Goal: Download file/media: Obtain a digital file from the website

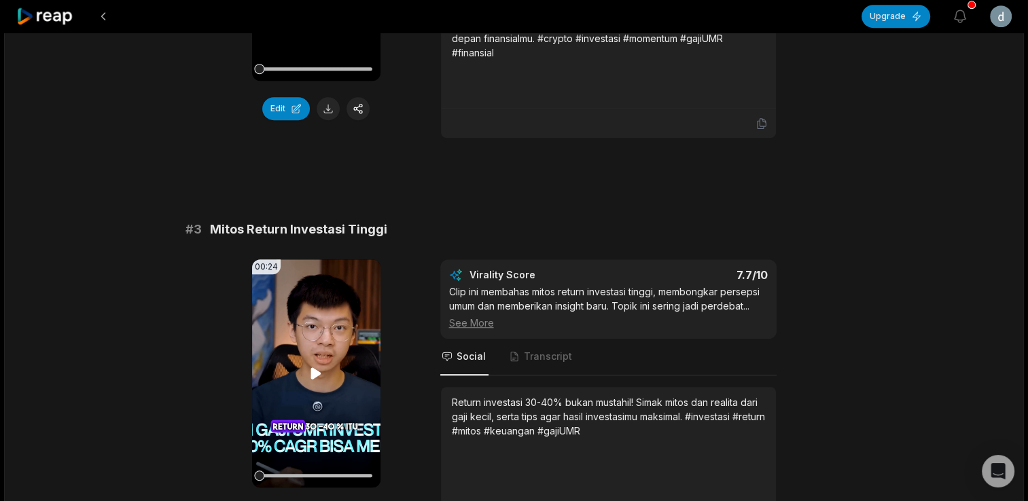
scroll to position [883, 0]
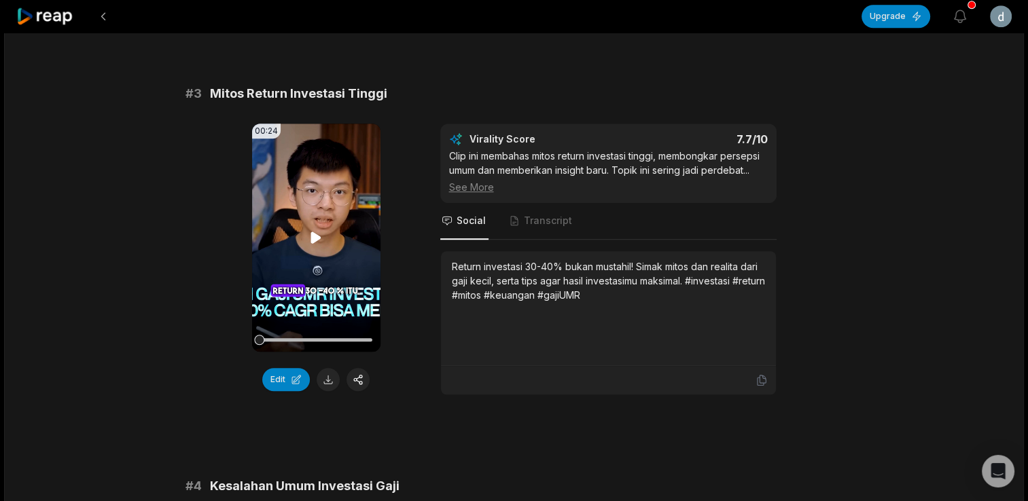
click at [310, 246] on icon at bounding box center [316, 238] width 16 height 16
click at [320, 243] on icon at bounding box center [316, 238] width 16 height 16
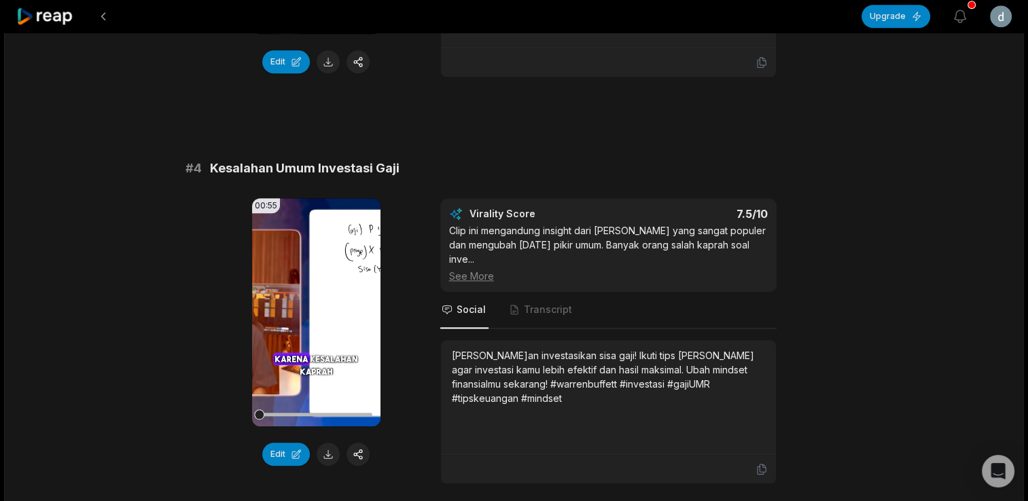
scroll to position [1223, 0]
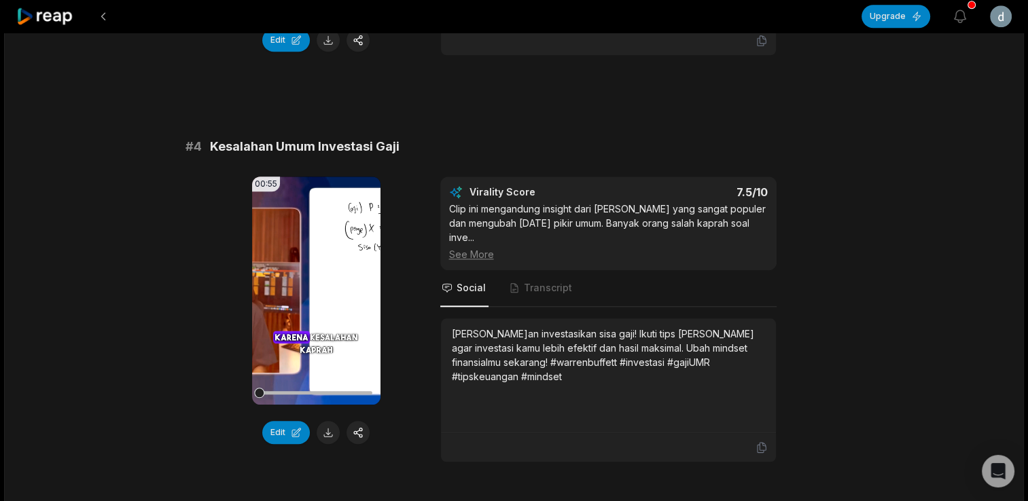
click at [312, 293] on icon at bounding box center [316, 291] width 16 height 16
click at [318, 295] on icon at bounding box center [316, 290] width 5 height 9
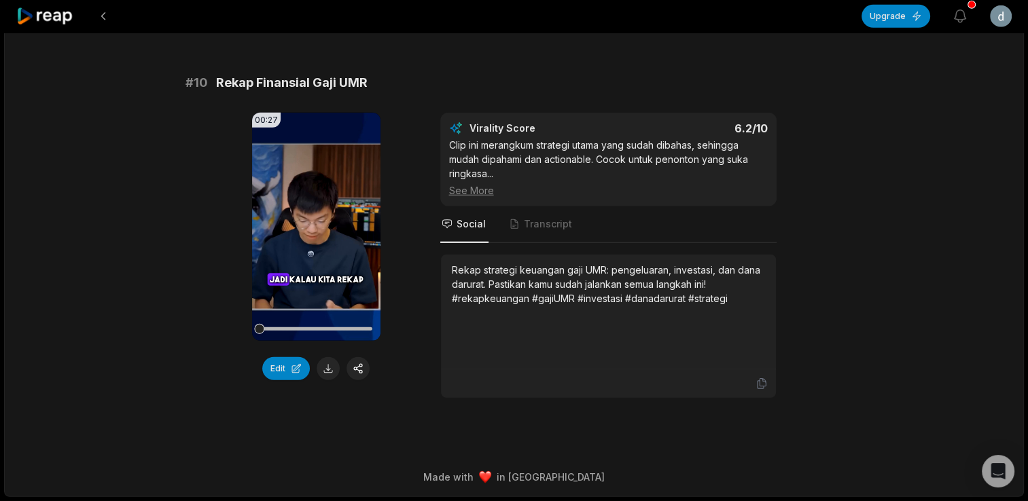
scroll to position [3717, 0]
click at [312, 226] on icon at bounding box center [316, 227] width 10 height 12
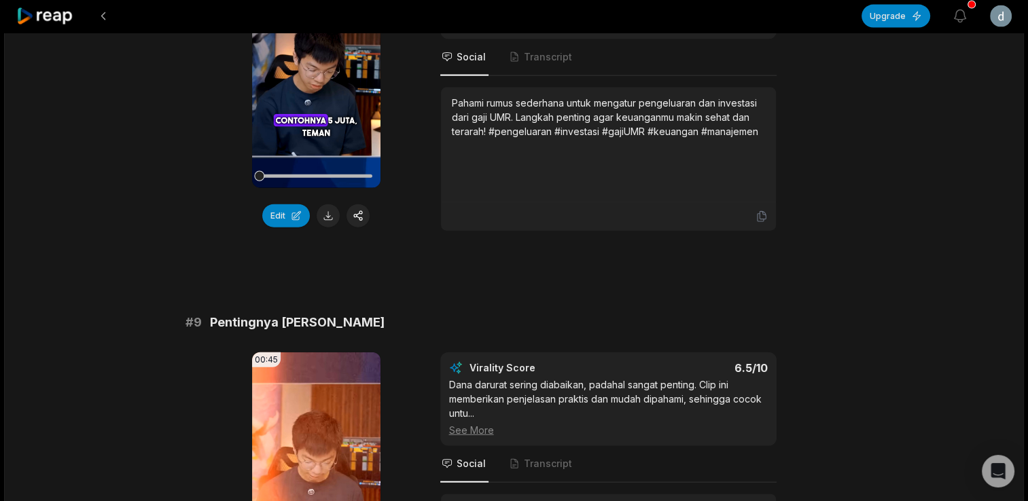
scroll to position [3242, 0]
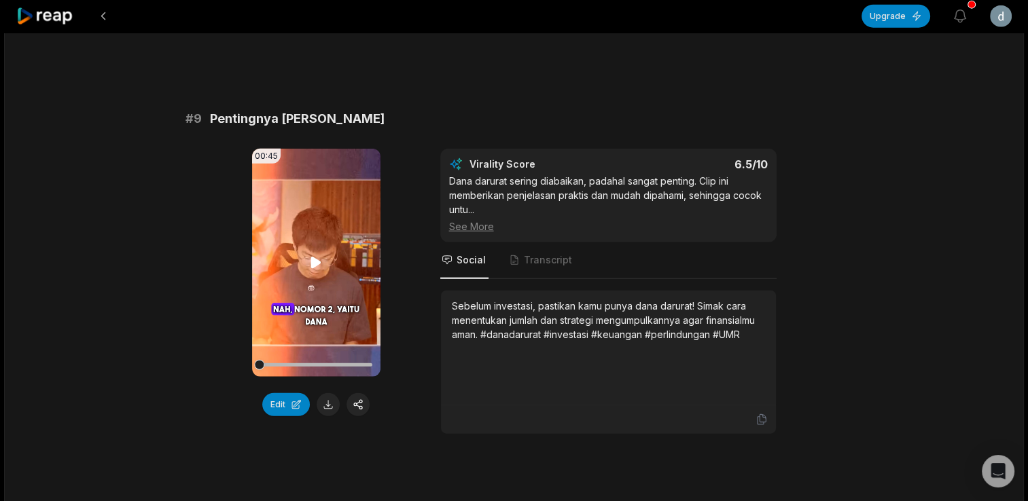
click at [319, 271] on icon at bounding box center [316, 263] width 16 height 16
click at [317, 271] on icon at bounding box center [316, 263] width 16 height 16
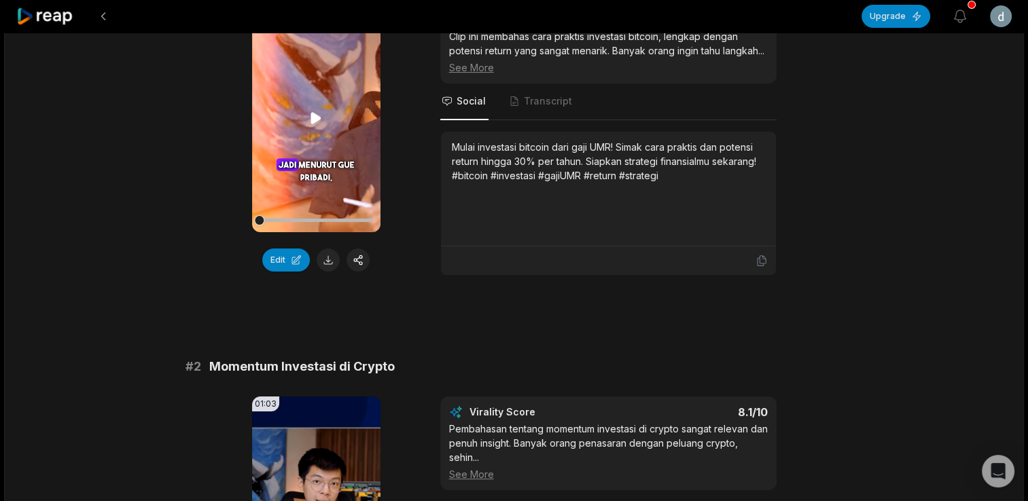
scroll to position [204, 0]
click at [318, 118] on icon at bounding box center [316, 117] width 10 height 12
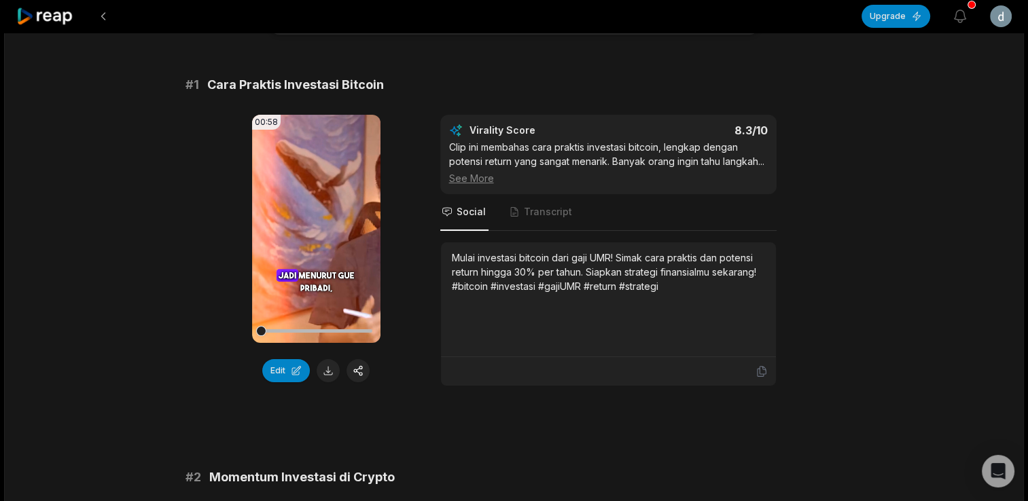
scroll to position [68, 0]
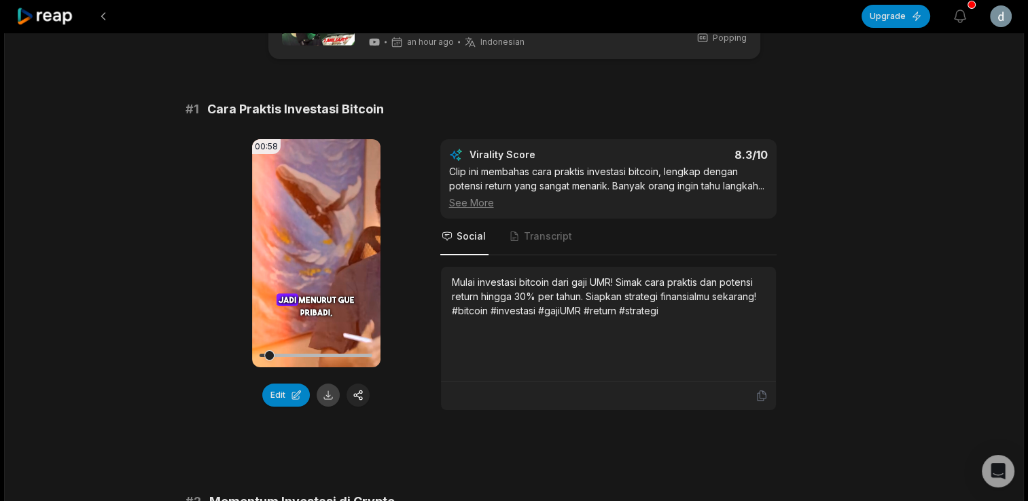
click at [333, 397] on button at bounding box center [328, 395] width 23 height 23
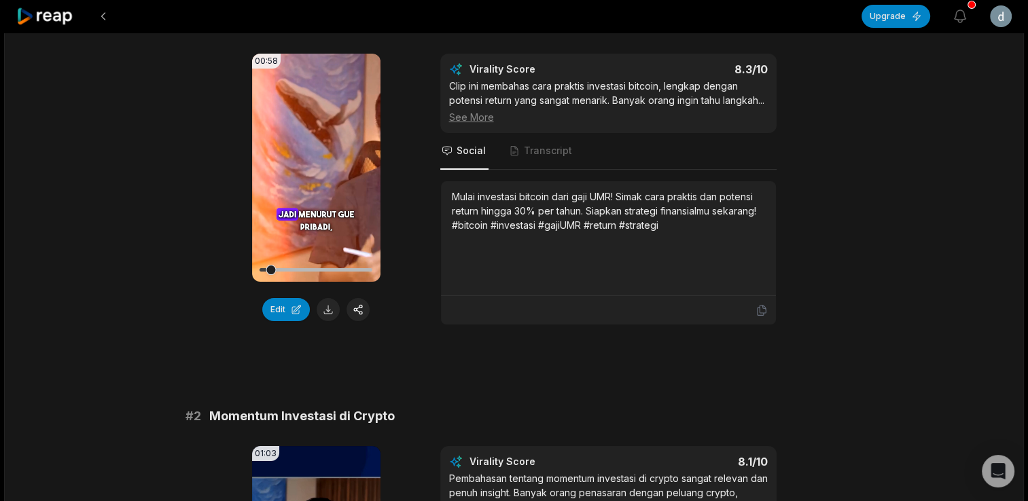
scroll to position [136, 0]
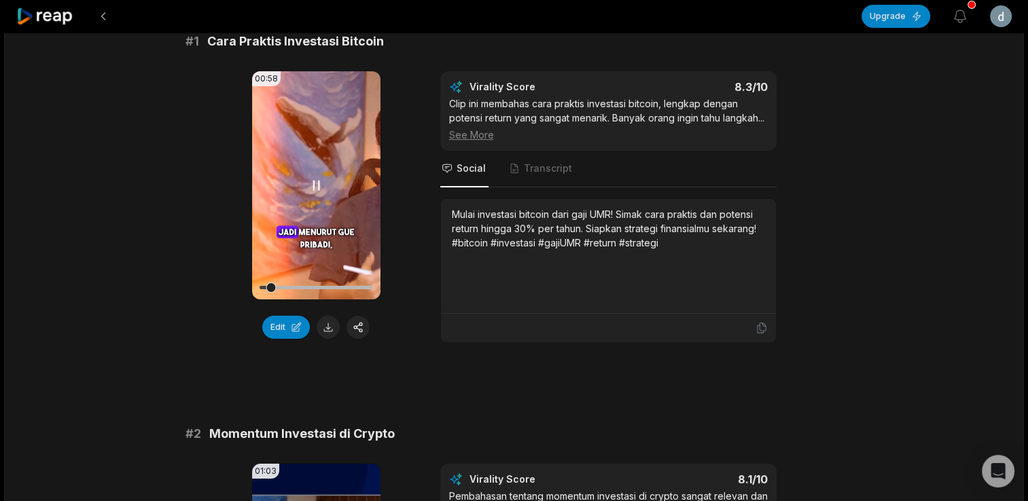
click at [319, 183] on icon at bounding box center [316, 185] width 5 height 9
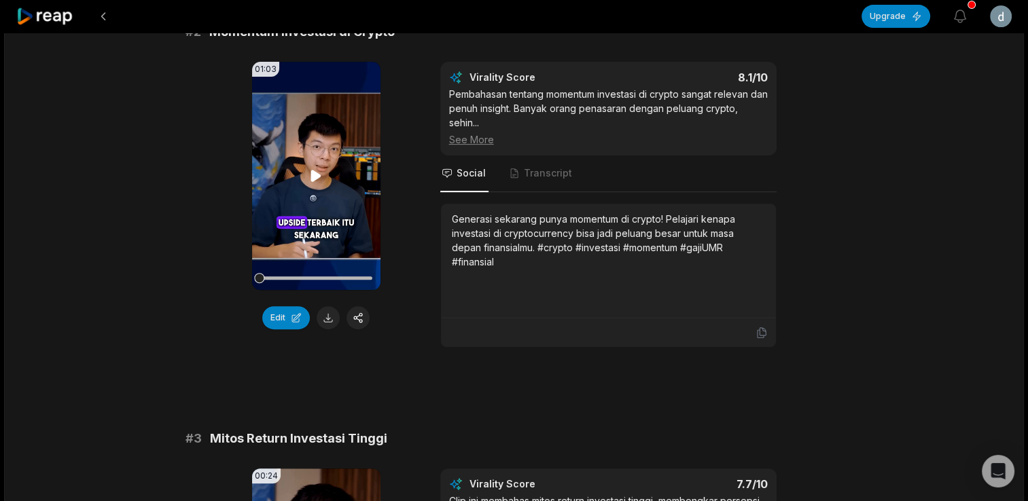
scroll to position [611, 0]
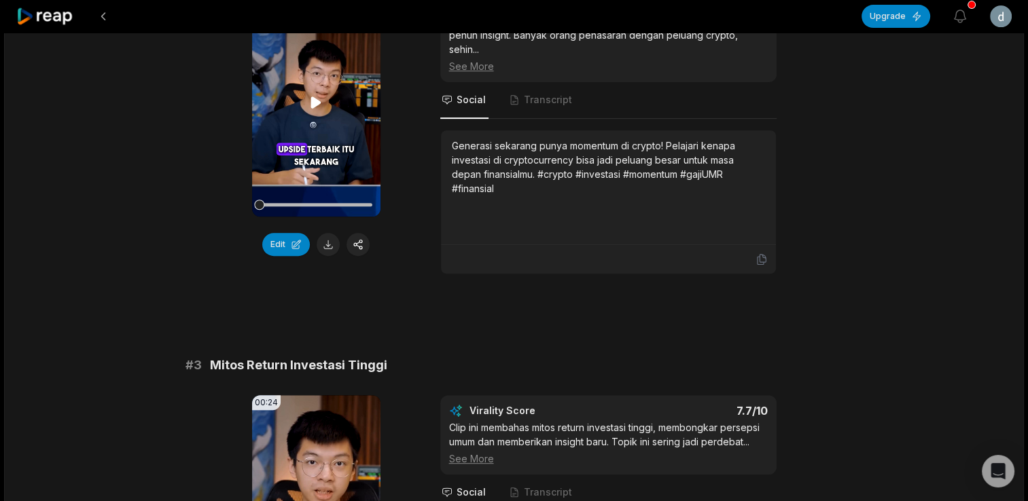
click at [308, 111] on icon at bounding box center [316, 102] width 16 height 16
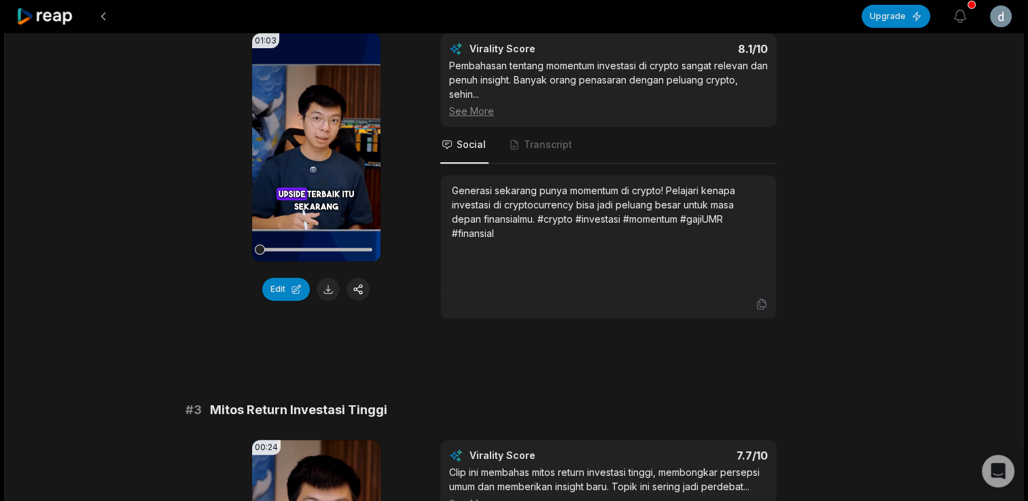
scroll to position [543, 0]
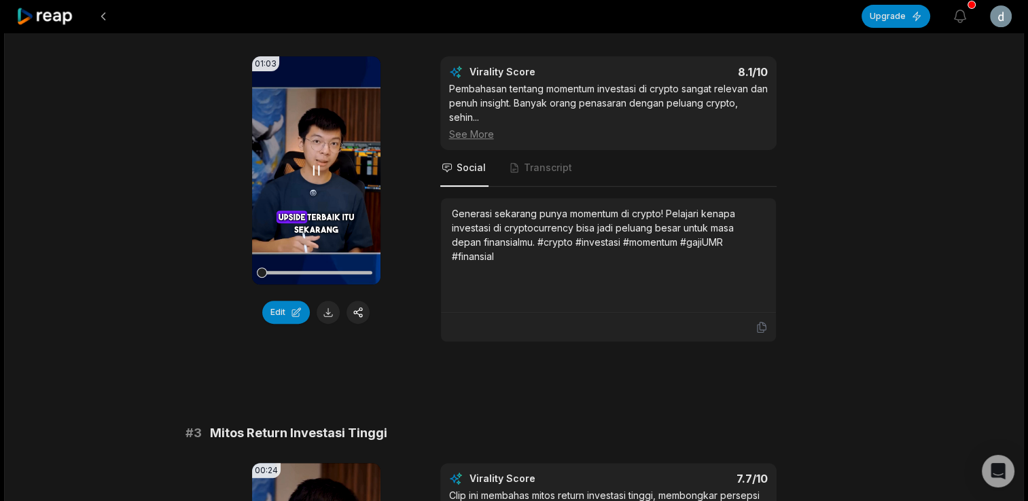
click at [315, 179] on icon at bounding box center [316, 170] width 16 height 16
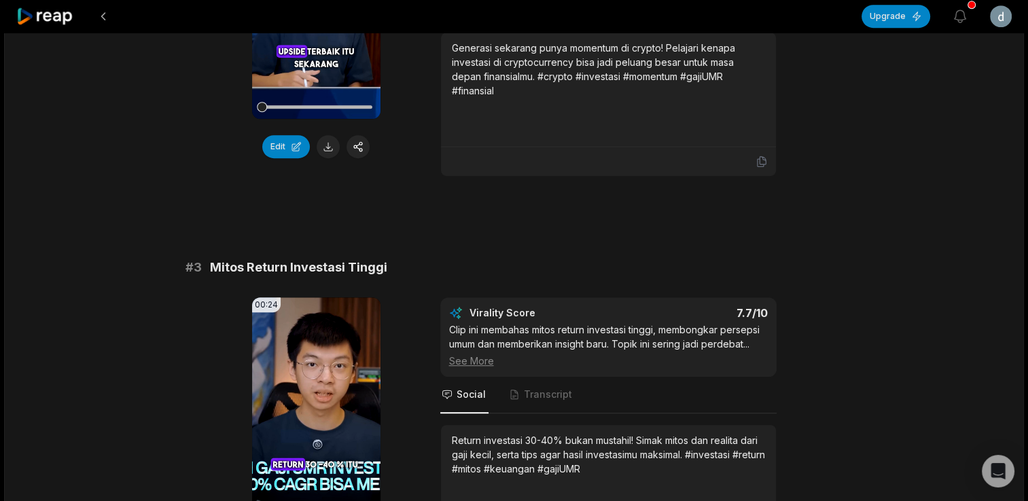
scroll to position [747, 0]
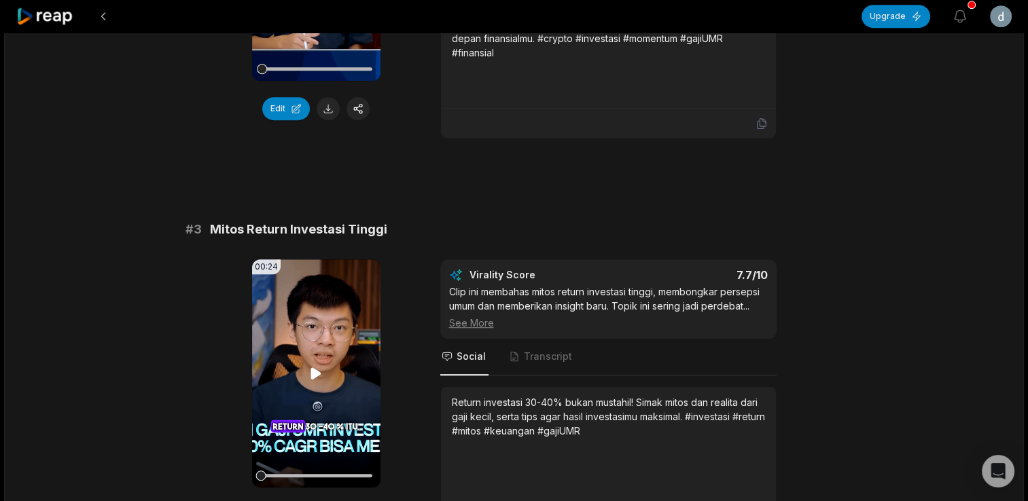
click at [318, 379] on icon at bounding box center [316, 373] width 10 height 12
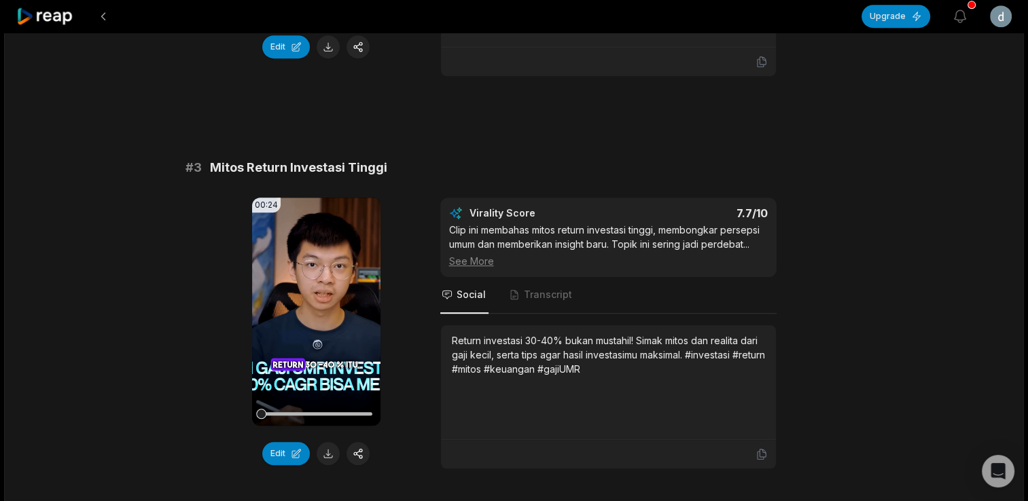
scroll to position [883, 0]
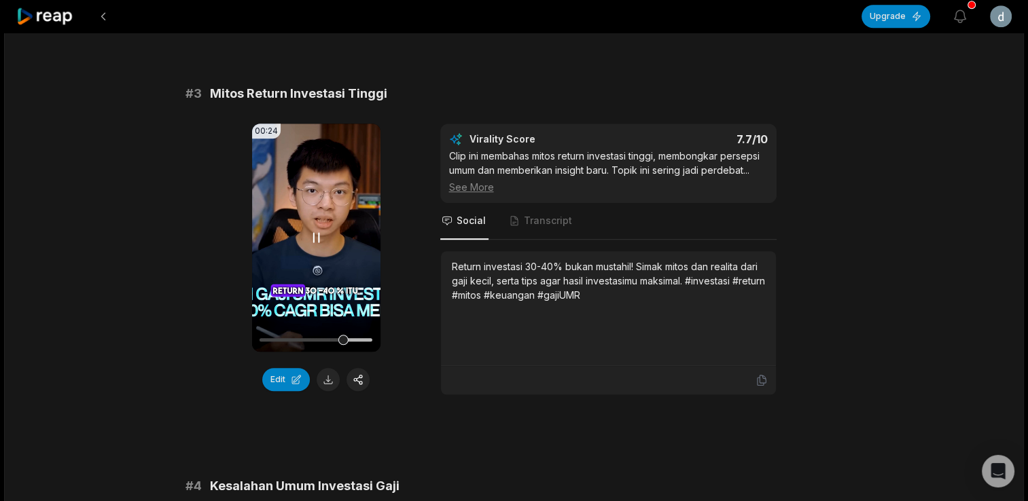
click at [316, 246] on icon at bounding box center [316, 238] width 16 height 16
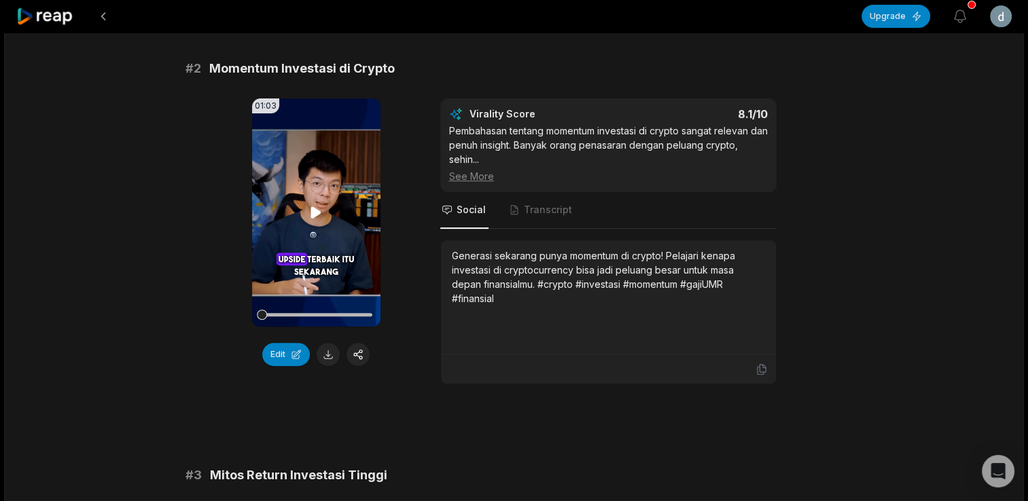
scroll to position [543, 0]
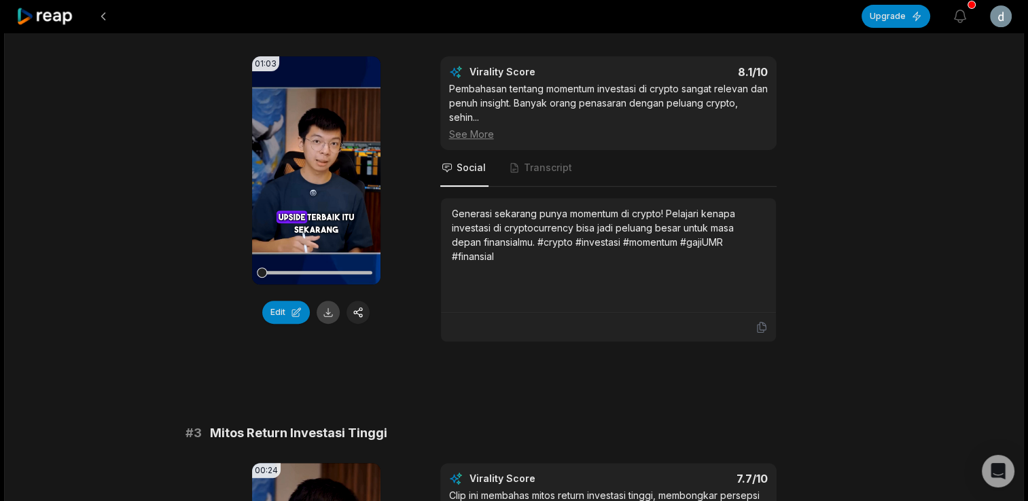
click at [325, 317] on button at bounding box center [328, 312] width 23 height 23
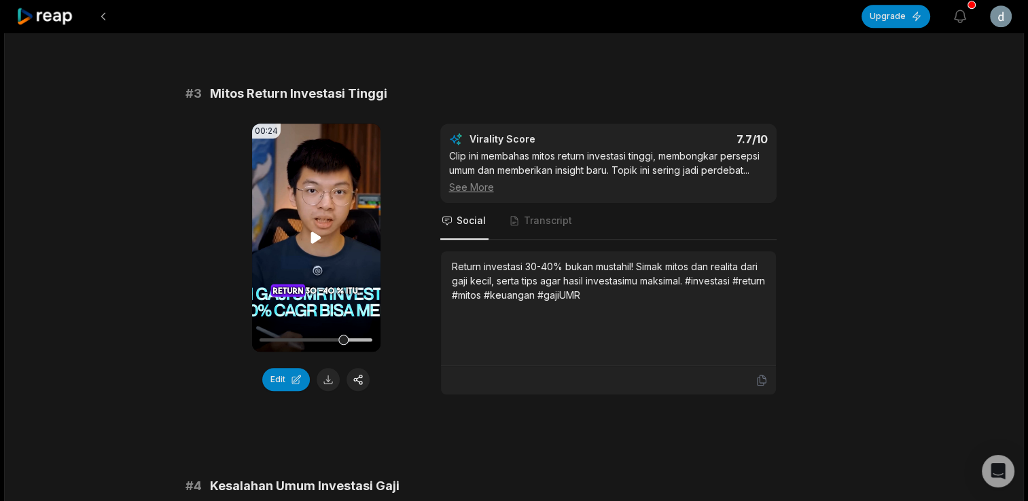
scroll to position [951, 0]
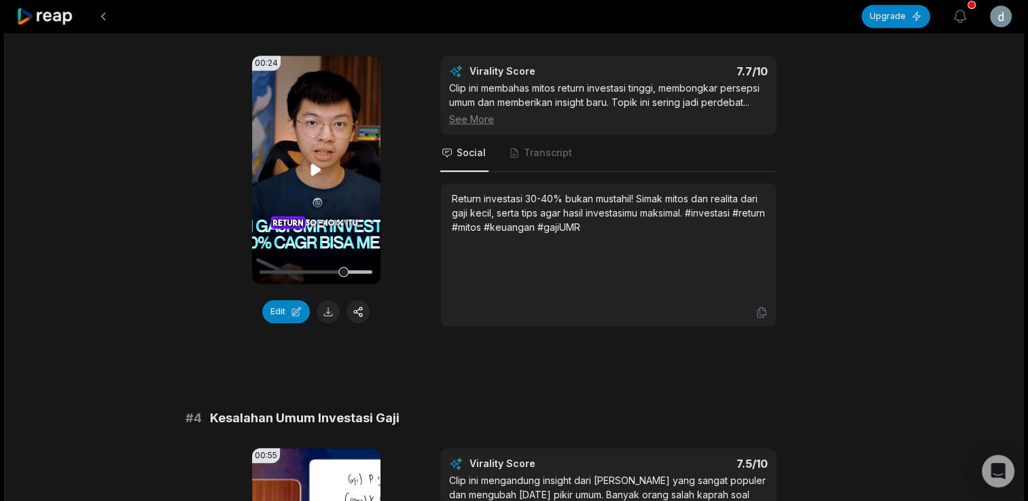
click at [321, 178] on icon at bounding box center [316, 170] width 16 height 16
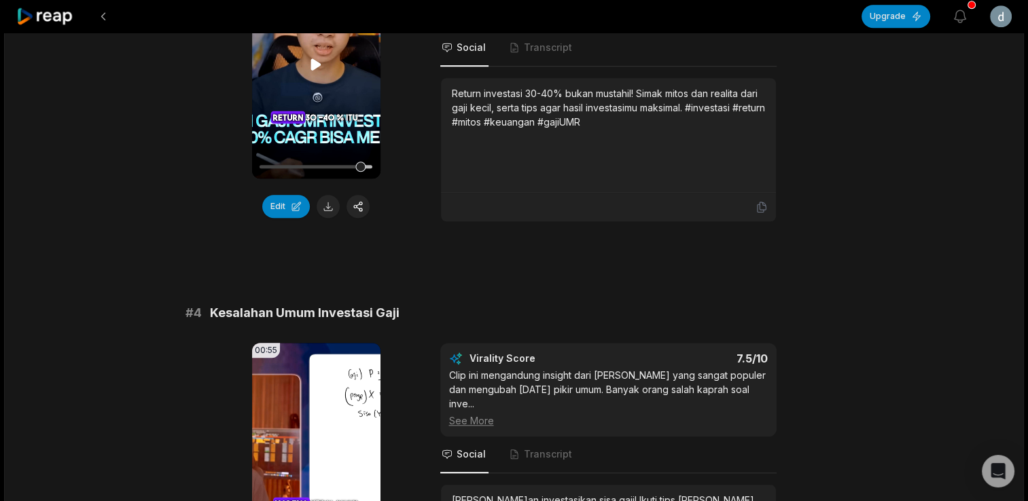
scroll to position [1087, 0]
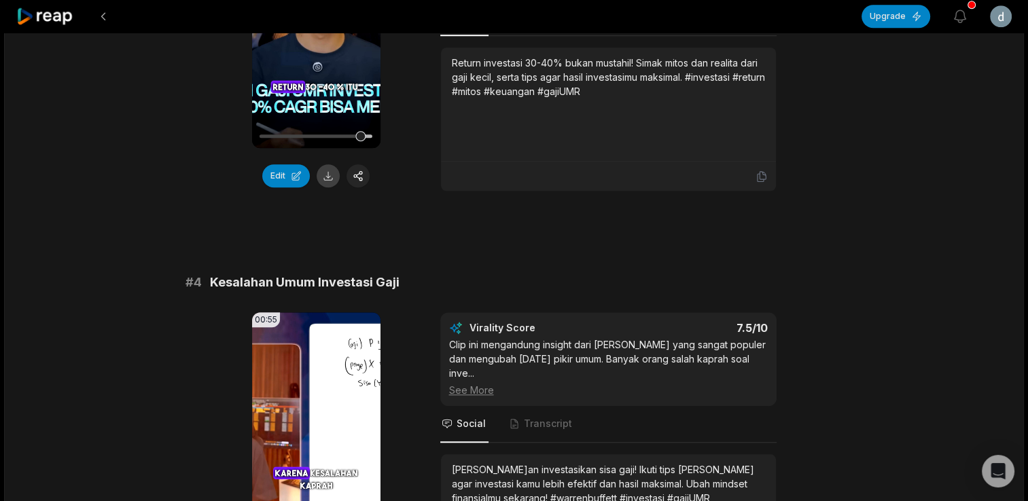
click at [325, 183] on button at bounding box center [328, 175] width 23 height 23
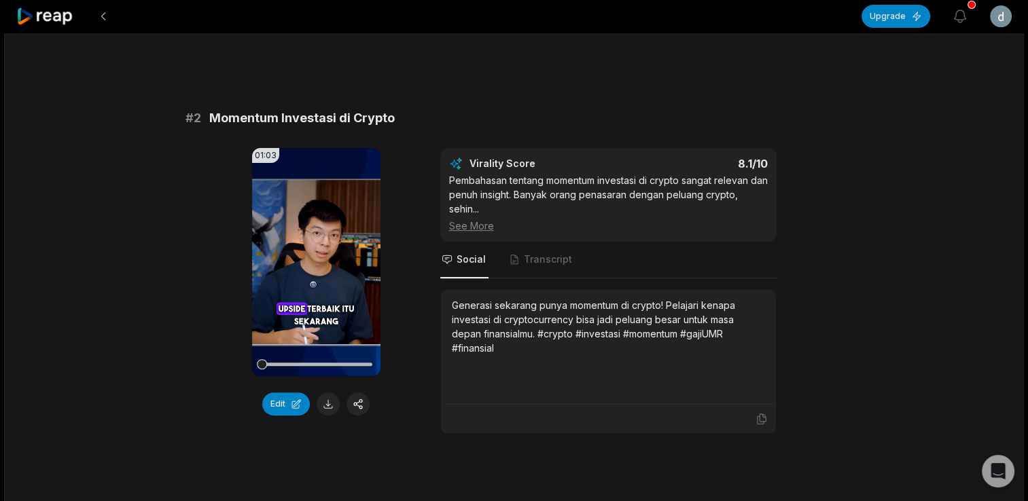
scroll to position [475, 0]
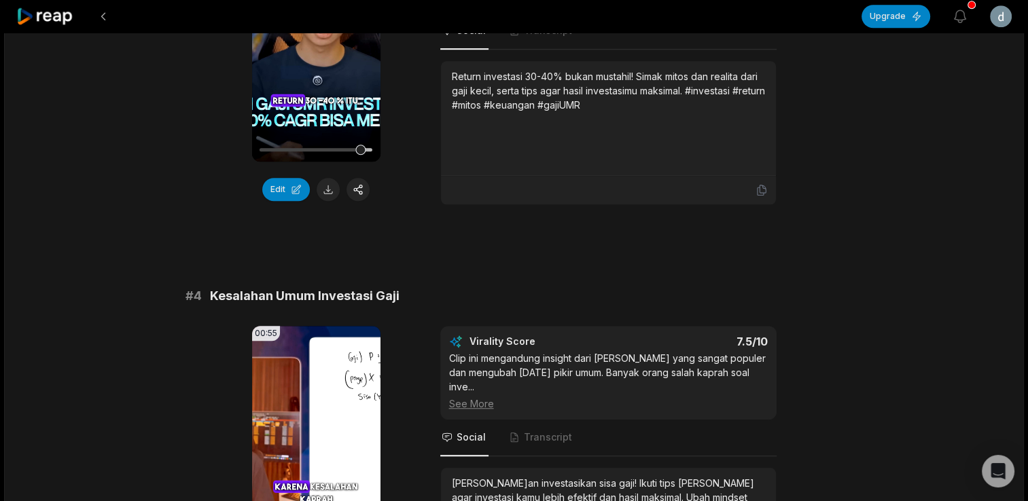
scroll to position [1291, 0]
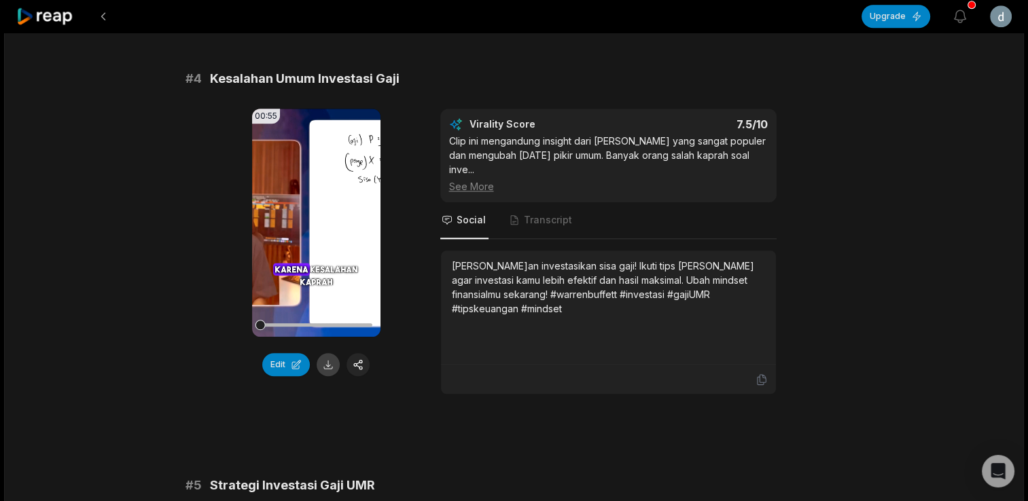
click at [333, 374] on button at bounding box center [328, 364] width 23 height 23
click at [312, 231] on icon at bounding box center [316, 223] width 16 height 16
click at [315, 230] on icon at bounding box center [316, 223] width 16 height 16
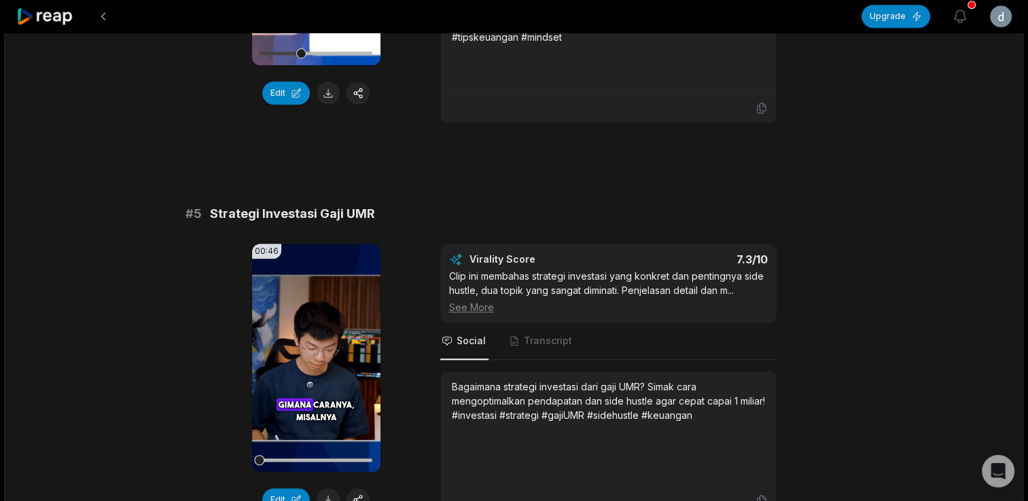
scroll to position [1766, 0]
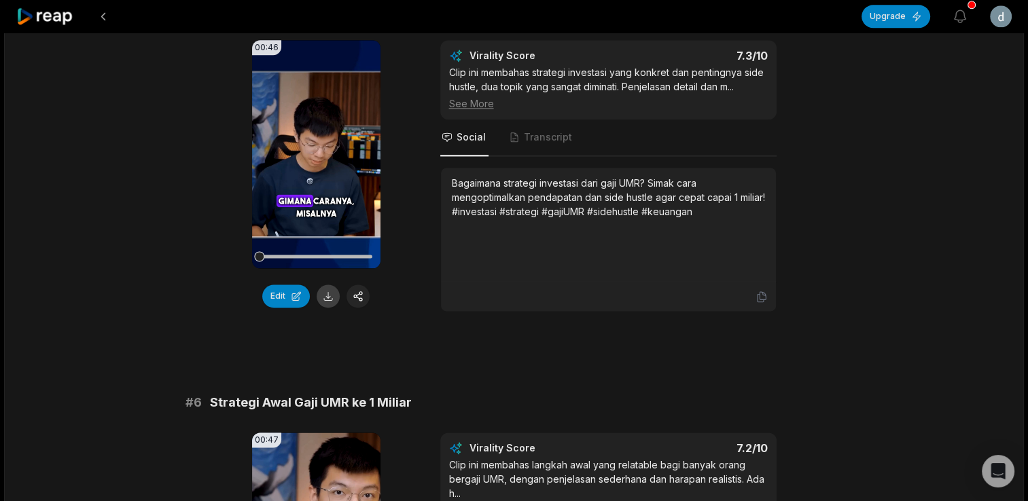
click at [325, 308] on button at bounding box center [328, 296] width 23 height 23
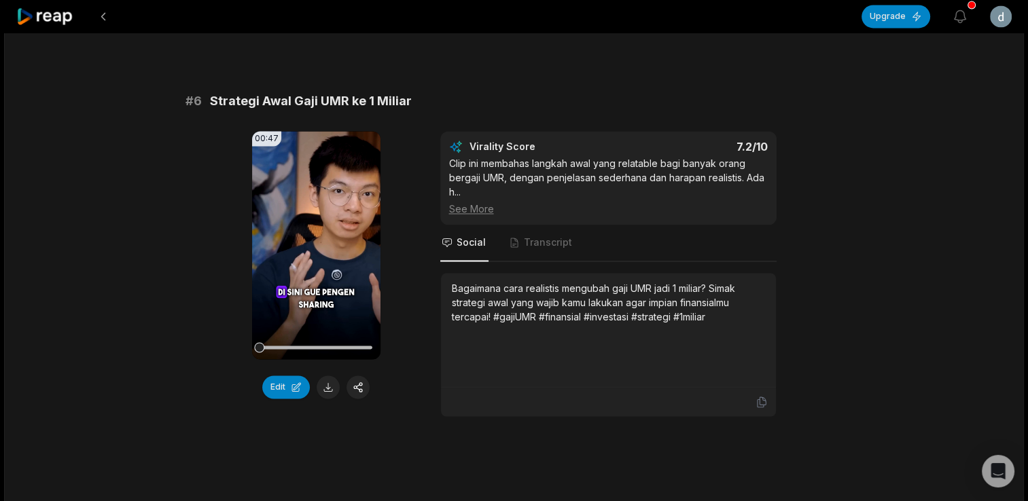
scroll to position [2106, 0]
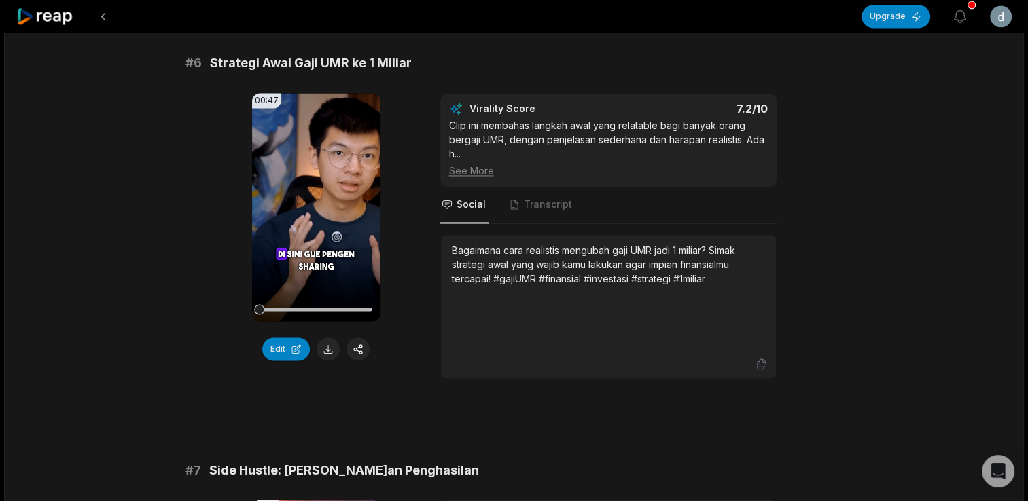
drag, startPoint x: 327, startPoint y: 350, endPoint x: 319, endPoint y: 345, distance: 10.0
click at [326, 350] on button at bounding box center [328, 349] width 23 height 23
click at [315, 213] on icon at bounding box center [316, 207] width 10 height 12
click at [315, 215] on icon at bounding box center [316, 207] width 16 height 16
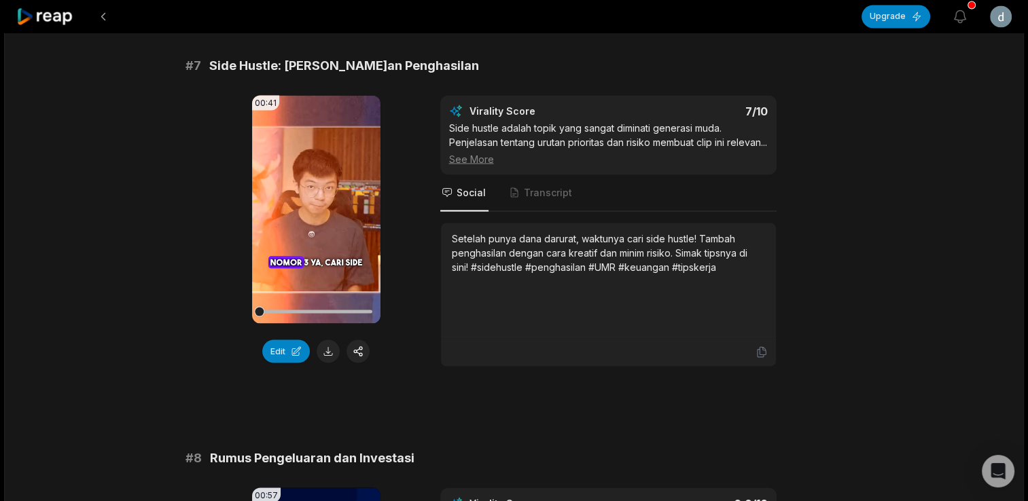
scroll to position [2513, 0]
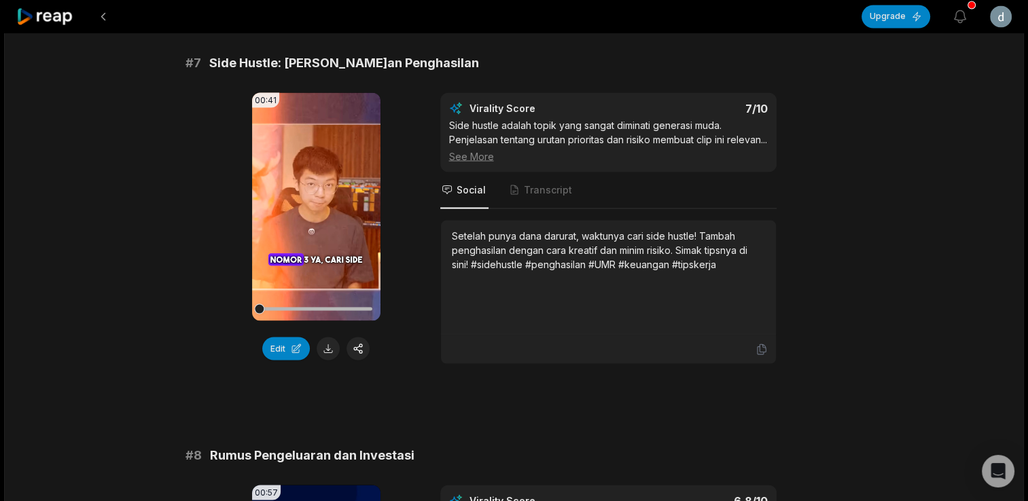
click at [329, 358] on button at bounding box center [328, 348] width 23 height 23
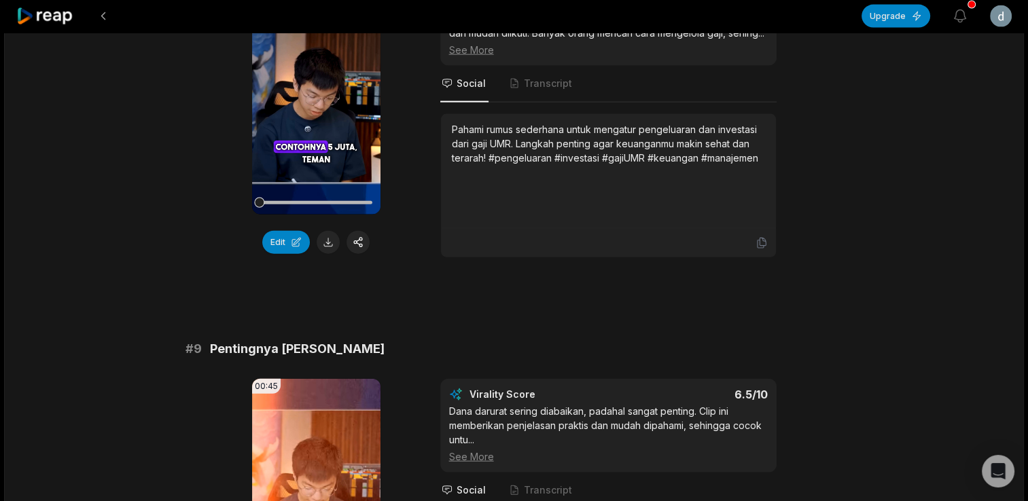
scroll to position [2902, 0]
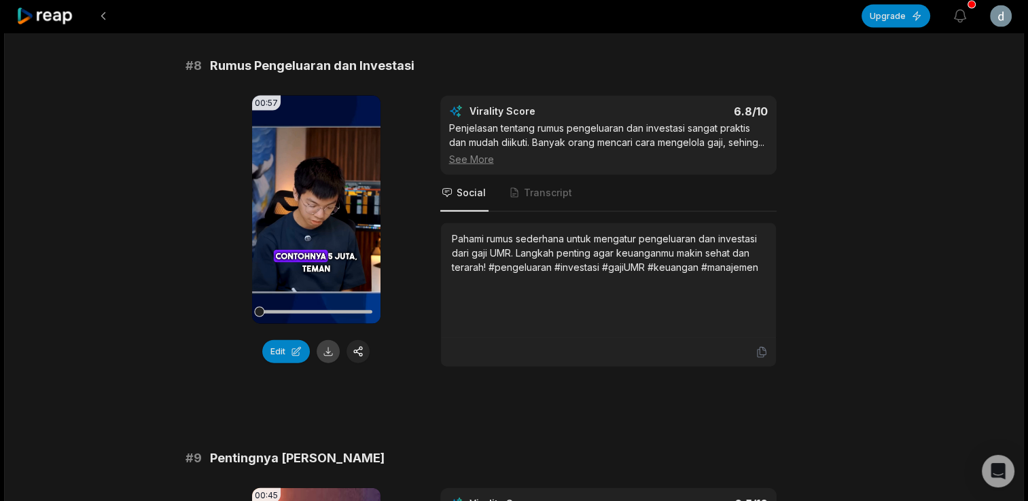
click at [321, 363] on button at bounding box center [328, 351] width 23 height 23
click at [312, 215] on icon at bounding box center [316, 210] width 10 height 12
click at [317, 218] on icon at bounding box center [316, 210] width 16 height 16
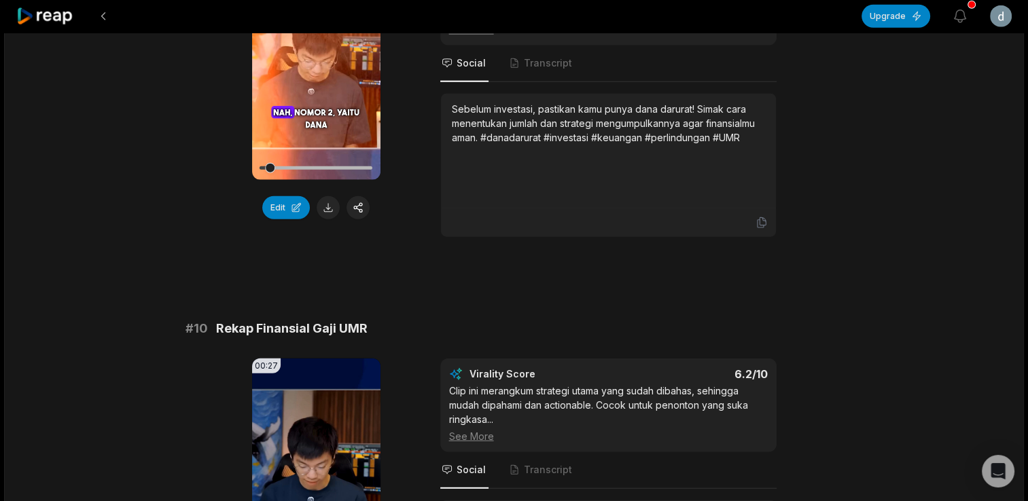
scroll to position [3446, 0]
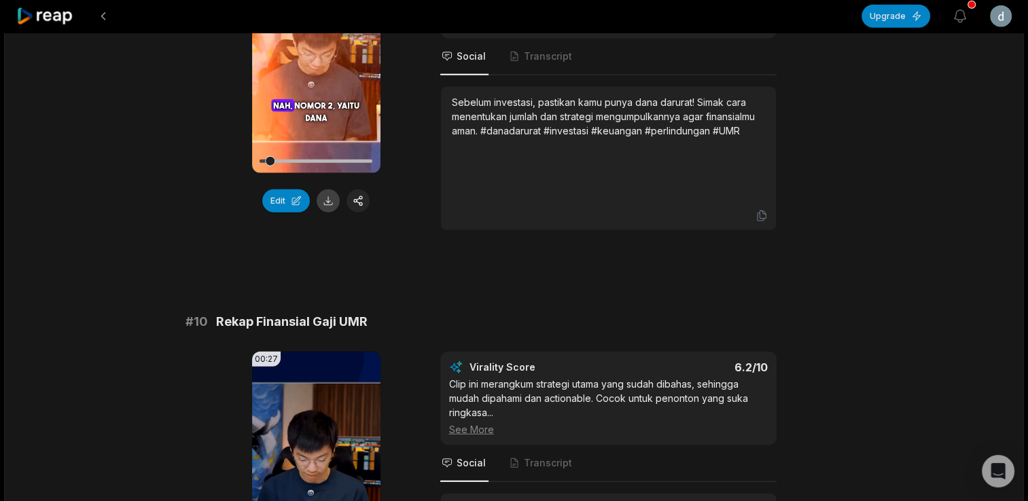
click at [321, 213] on button at bounding box center [328, 201] width 23 height 23
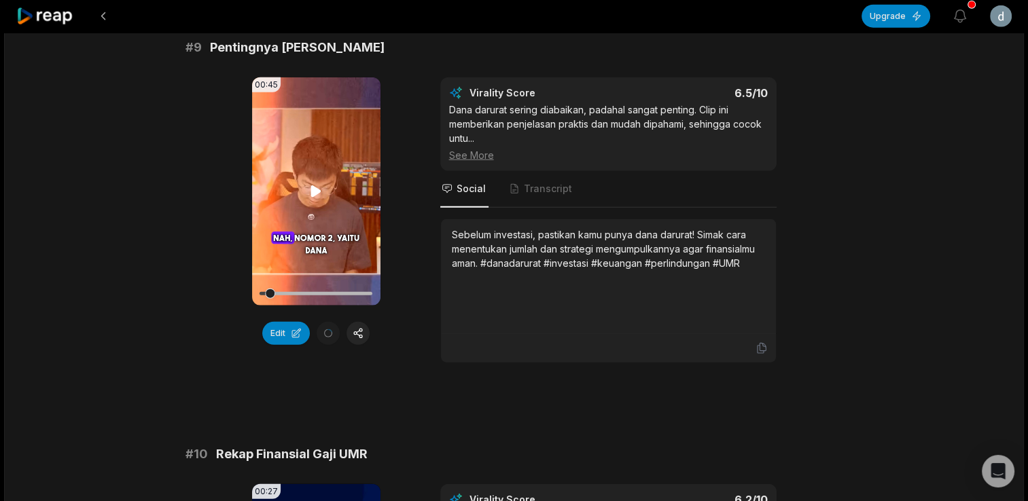
scroll to position [3310, 0]
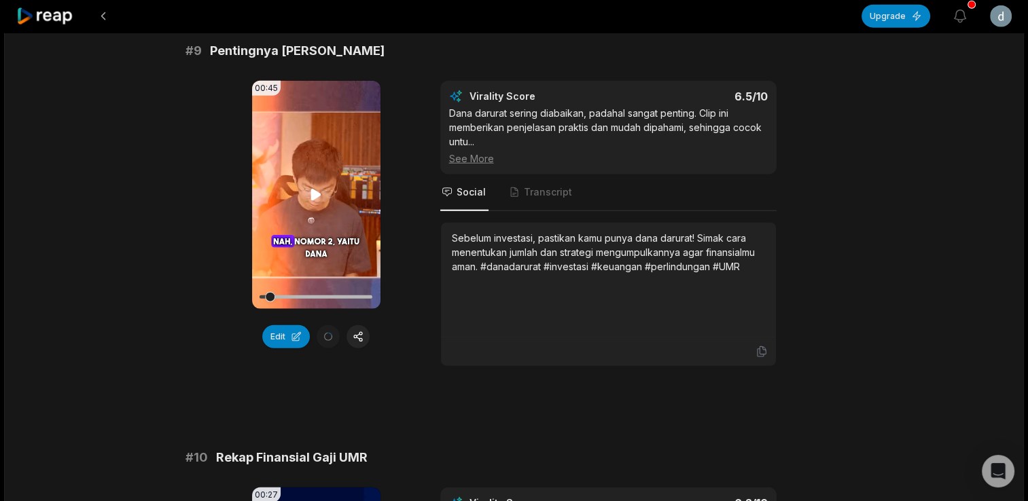
click at [312, 203] on icon at bounding box center [316, 195] width 16 height 16
click at [315, 203] on icon at bounding box center [316, 195] width 16 height 16
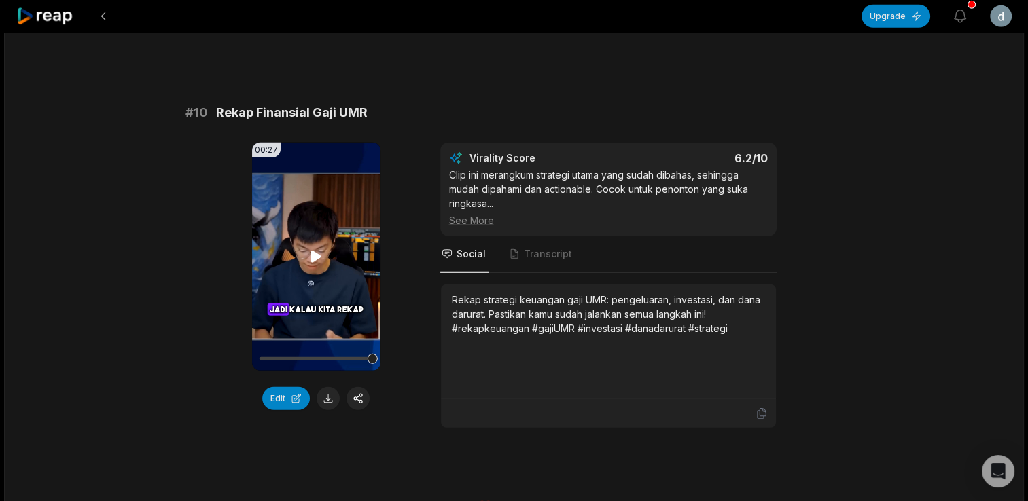
scroll to position [3717, 0]
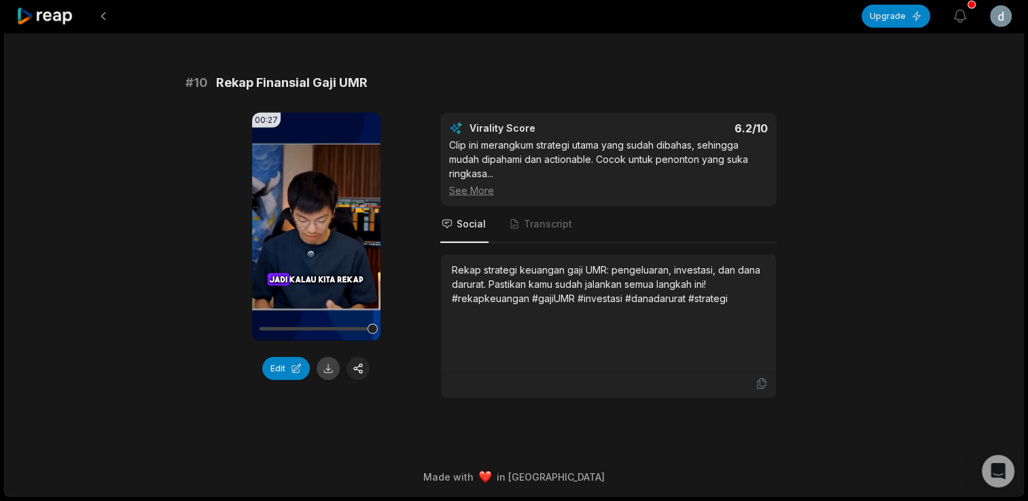
click at [333, 377] on button at bounding box center [328, 368] width 23 height 23
click at [490, 75] on div "# 10 Rekap Finansial Gaji UMR" at bounding box center [514, 82] width 658 height 19
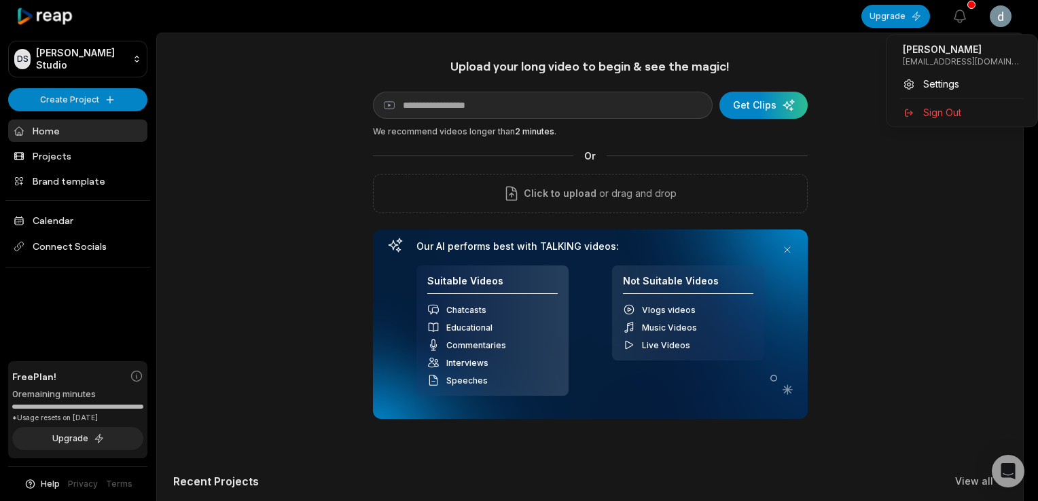
click at [1009, 24] on html "DS [PERSON_NAME] Studio Create Project Home Projects Brand template Calendar Co…" at bounding box center [519, 250] width 1038 height 501
click at [910, 107] on icon at bounding box center [909, 113] width 12 height 12
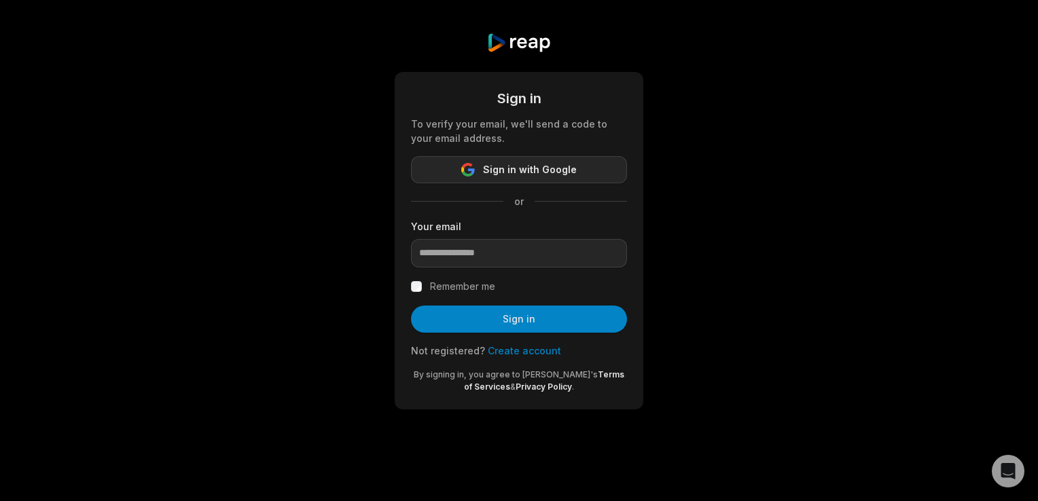
click at [493, 164] on span "Sign in with Google" at bounding box center [530, 170] width 94 height 16
